Goal: Information Seeking & Learning: Learn about a topic

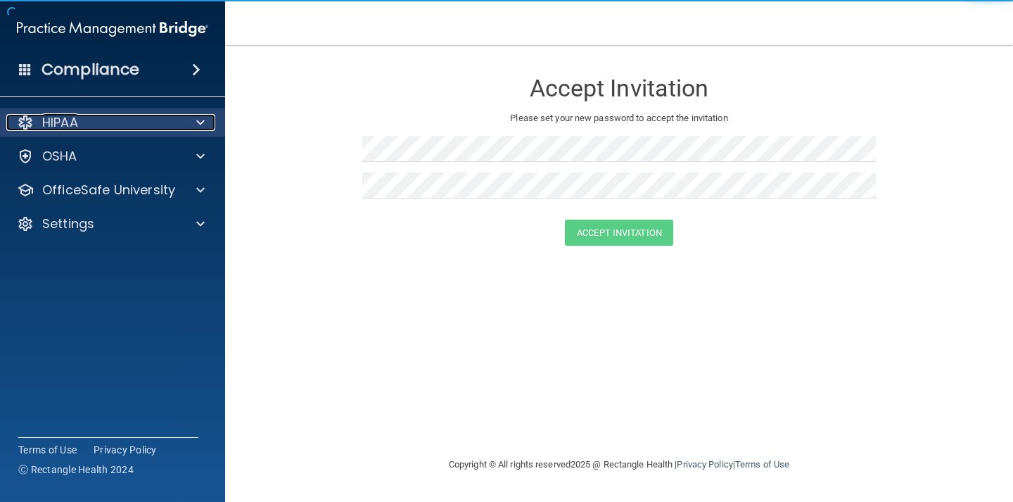
click at [73, 117] on p "HIPAA" at bounding box center [60, 122] width 36 height 17
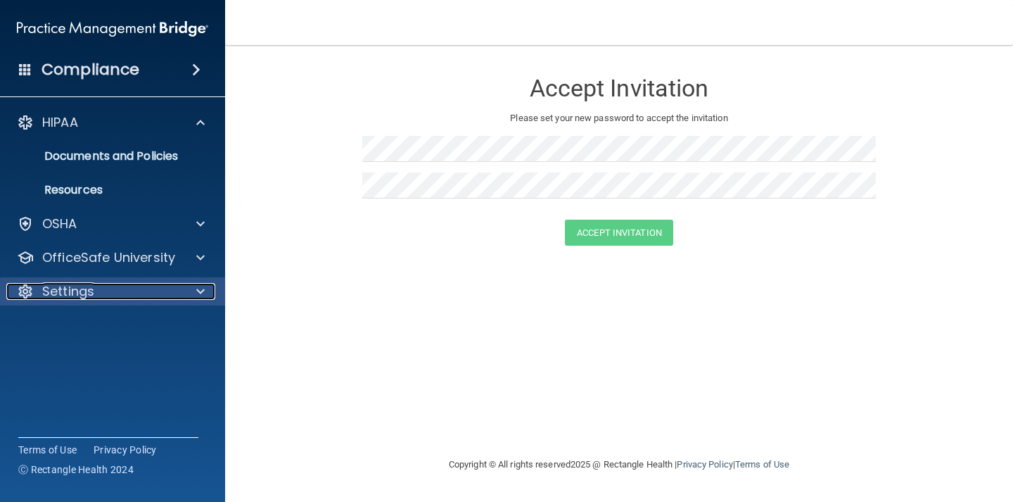
click at [83, 288] on p "Settings" at bounding box center [68, 291] width 52 height 17
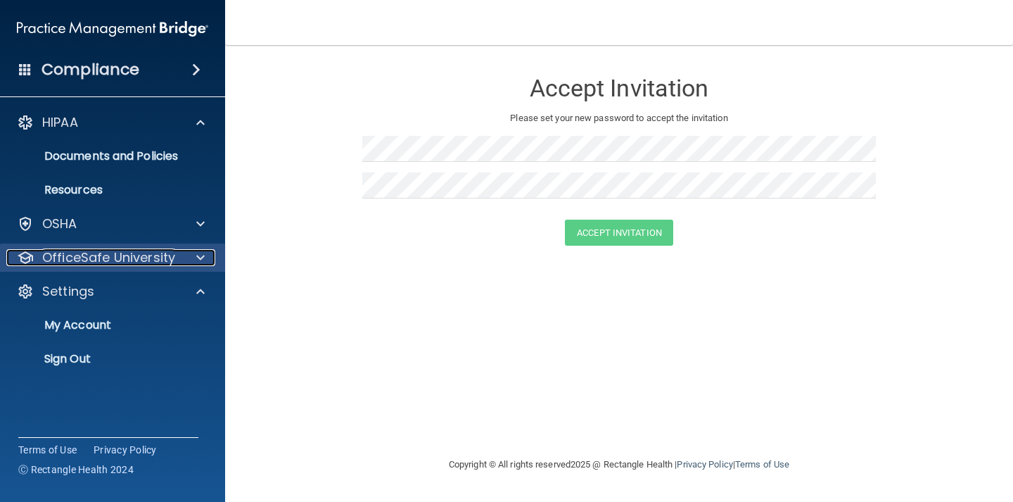
click at [99, 255] on p "OfficeSafe University" at bounding box center [108, 257] width 133 height 17
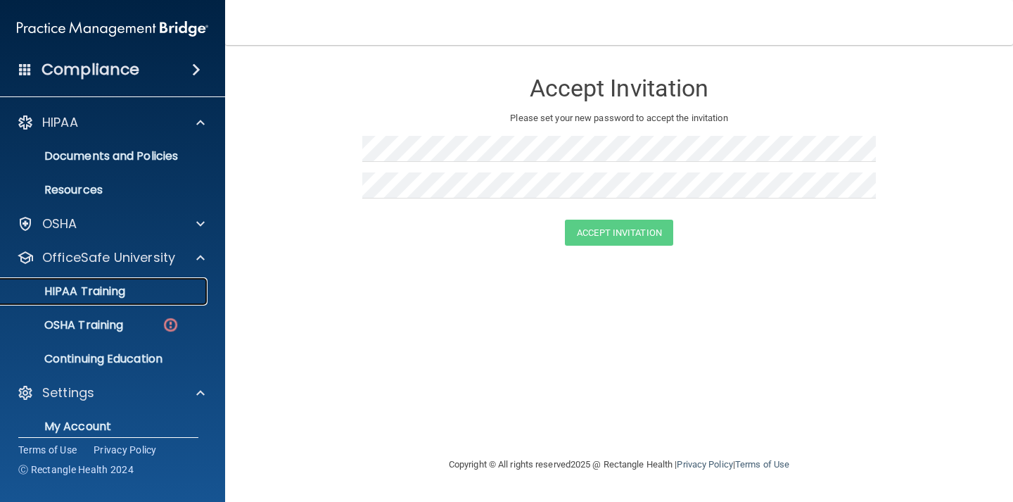
click at [105, 293] on p "HIPAA Training" at bounding box center [67, 291] width 116 height 14
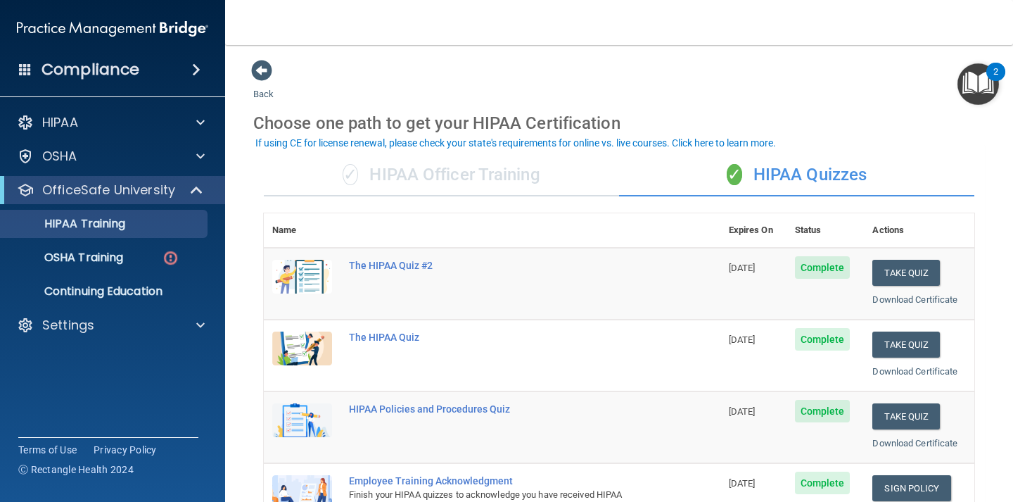
click at [461, 172] on div "✓ HIPAA Officer Training" at bounding box center [441, 175] width 355 height 42
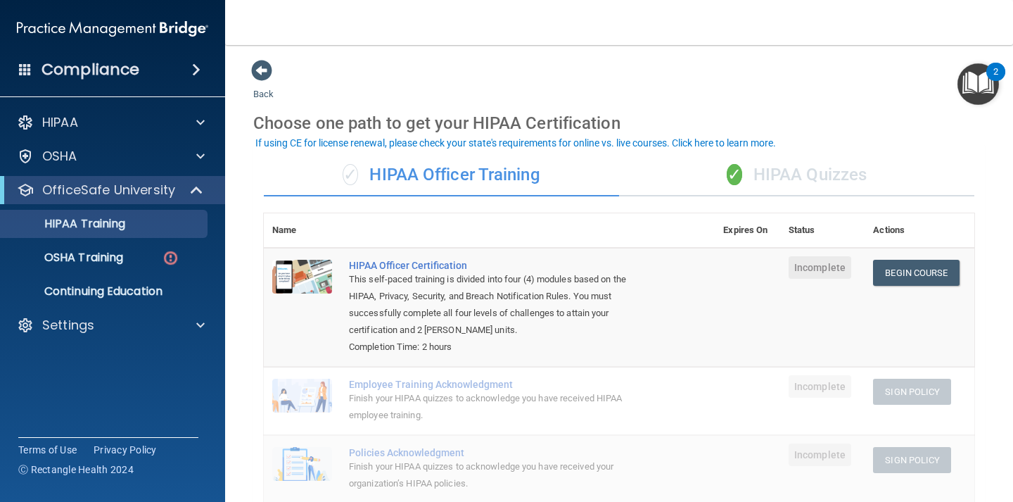
click at [801, 180] on div "✓ HIPAA Quizzes" at bounding box center [796, 175] width 355 height 42
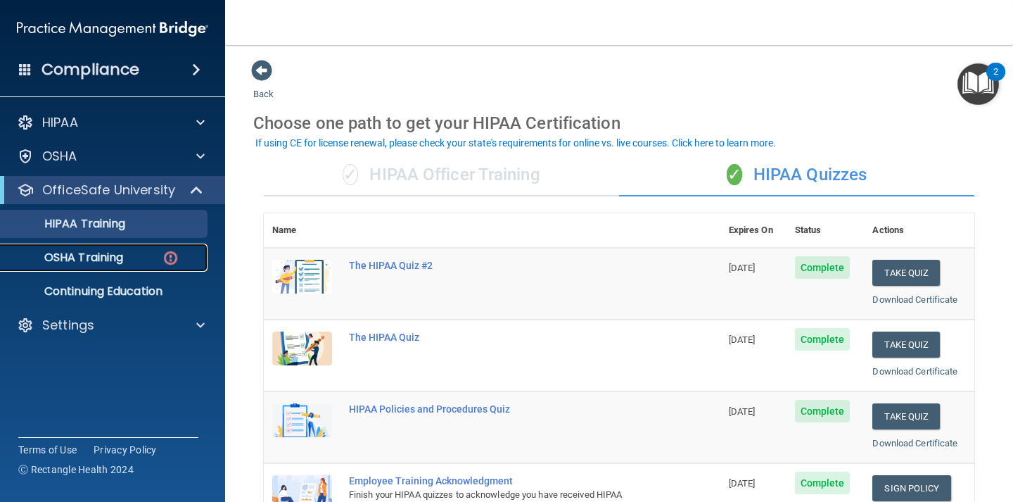
click at [129, 254] on div "OSHA Training" at bounding box center [105, 257] width 192 height 14
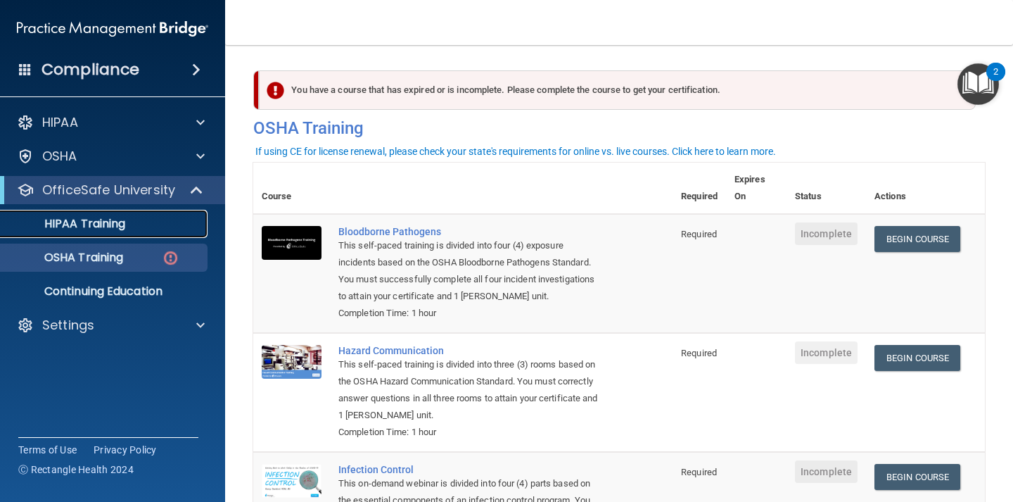
click at [134, 224] on div "HIPAA Training" at bounding box center [105, 224] width 192 height 14
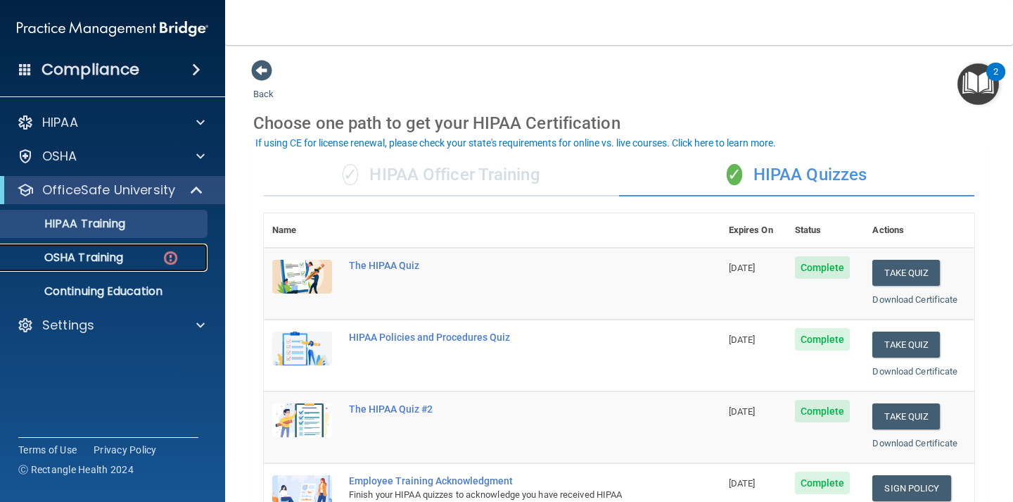
click at [126, 247] on link "OSHA Training" at bounding box center [97, 257] width 222 height 28
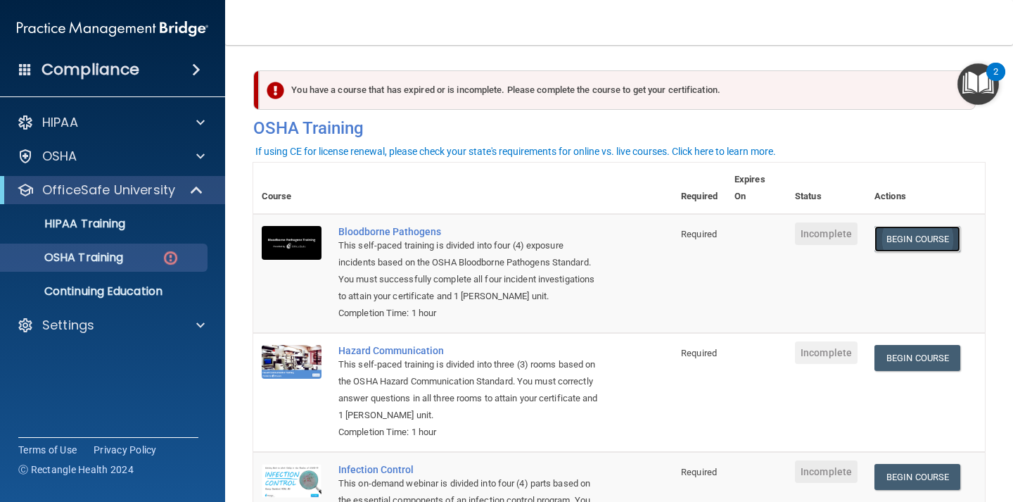
click at [929, 239] on link "Begin Course" at bounding box center [917, 239] width 86 height 26
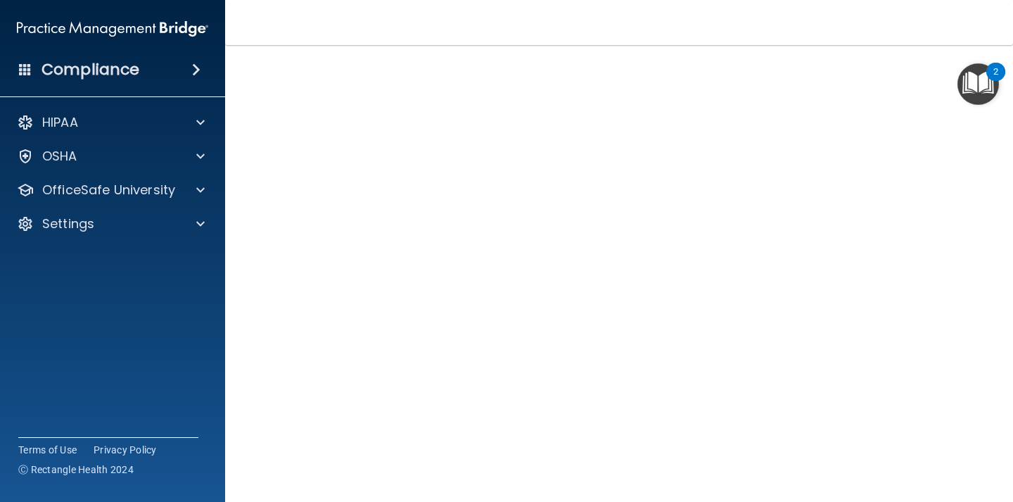
scroll to position [59, 0]
